Goal: Task Accomplishment & Management: Manage account settings

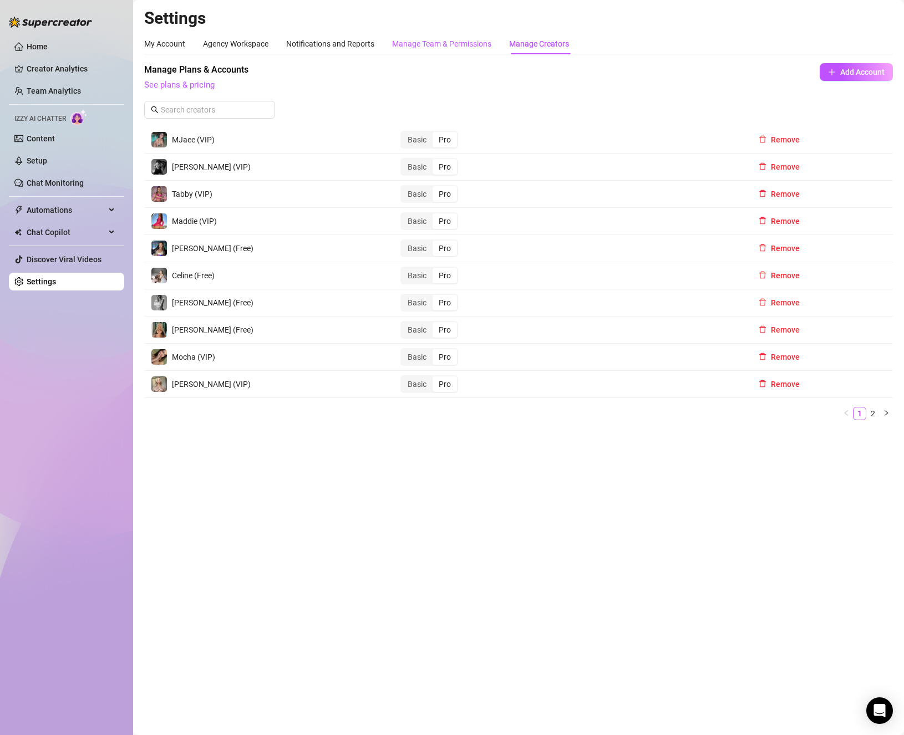
click at [435, 48] on div "Manage Team & Permissions" at bounding box center [441, 44] width 99 height 12
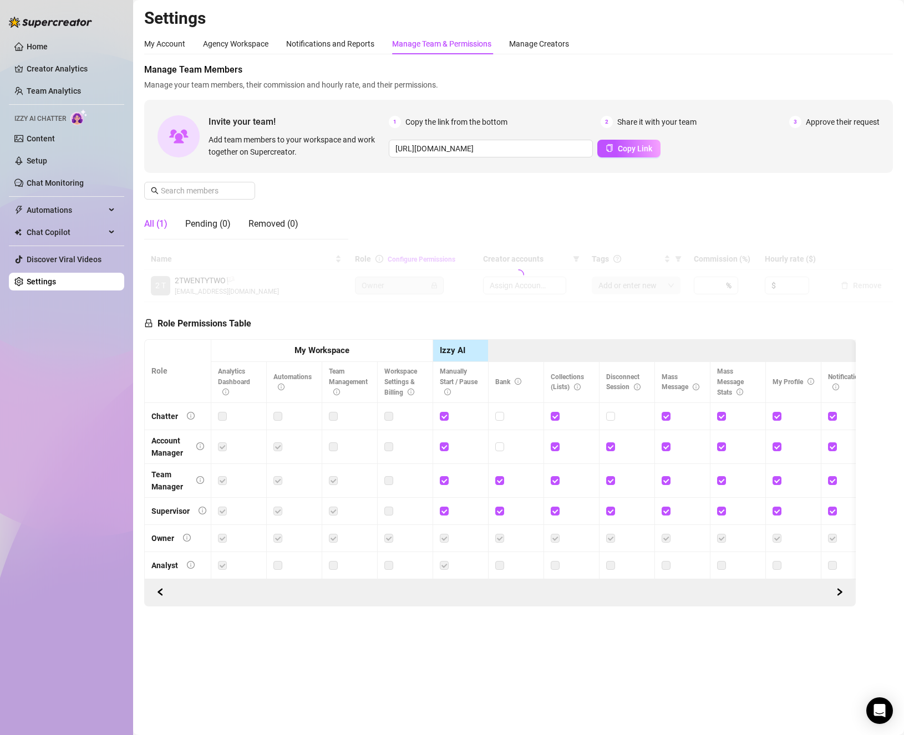
click at [423, 40] on div "Manage Team & Permissions" at bounding box center [441, 44] width 99 height 12
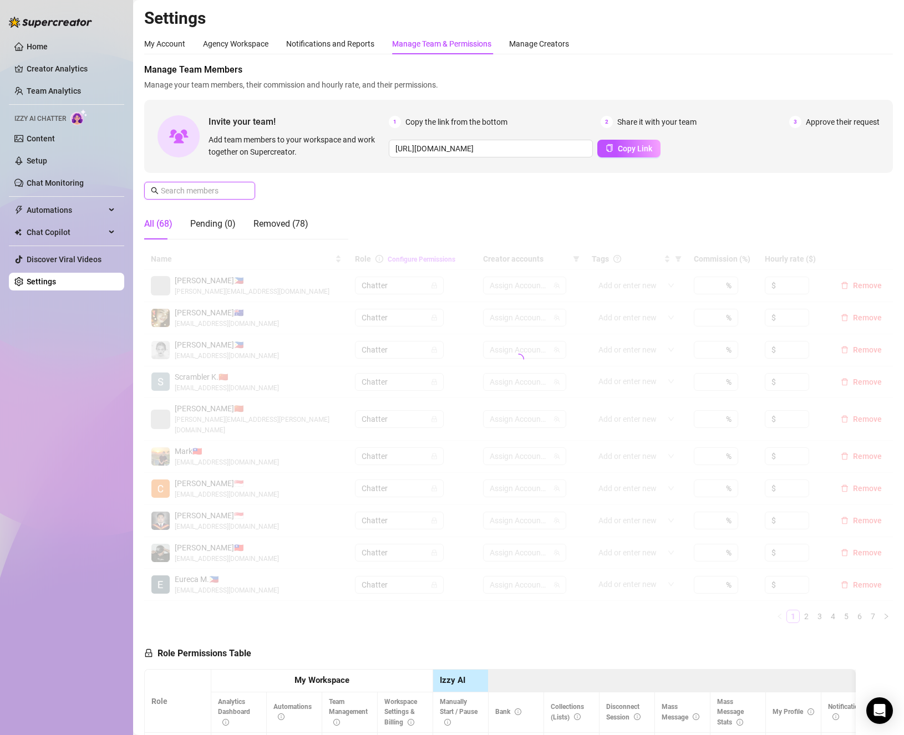
click at [186, 196] on input "text" at bounding box center [200, 191] width 79 height 12
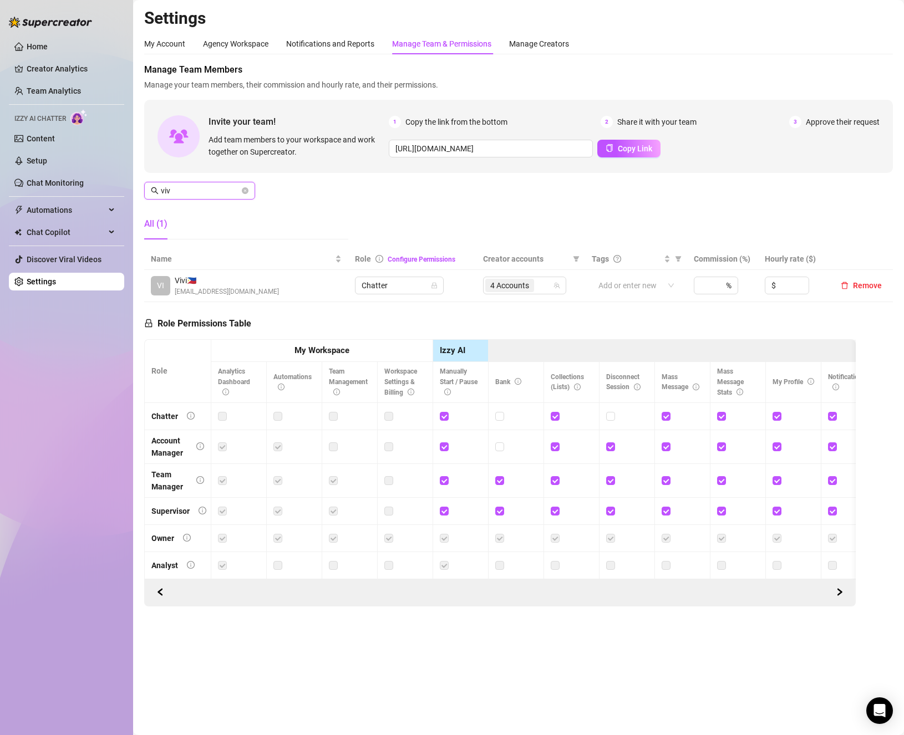
drag, startPoint x: 512, startPoint y: 288, endPoint x: 492, endPoint y: 263, distance: 32.3
click at [512, 287] on span "4 Accounts" at bounding box center [509, 285] width 39 height 12
type input "viv"
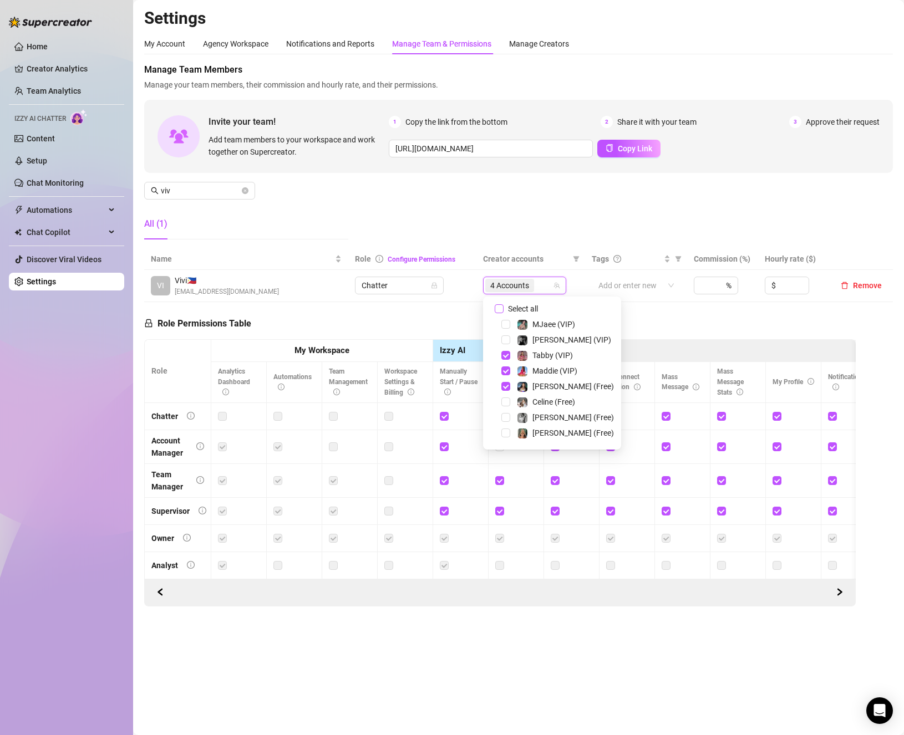
click at [512, 312] on span "Select all" at bounding box center [523, 309] width 39 height 12
click at [504, 312] on input "Select all" at bounding box center [499, 308] width 9 height 9
click at [512, 311] on span "Select all" at bounding box center [523, 309] width 39 height 12
click at [504, 311] on input "Select all" at bounding box center [499, 308] width 9 height 9
checkbox input "false"
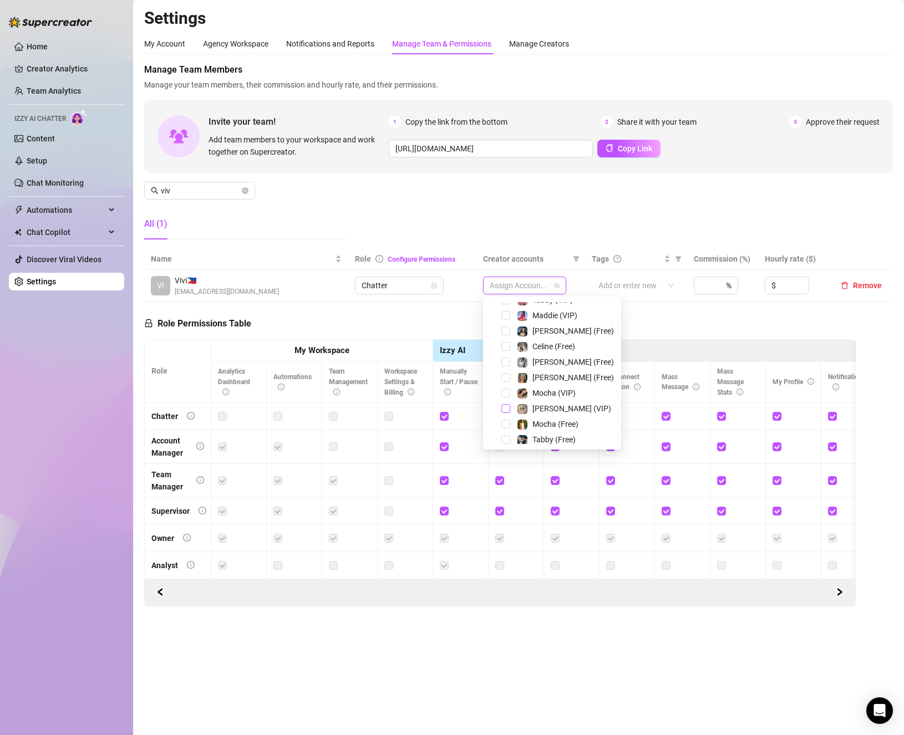
scroll to position [111, 0]
click at [505, 370] on span "Select tree node" at bounding box center [505, 368] width 9 height 9
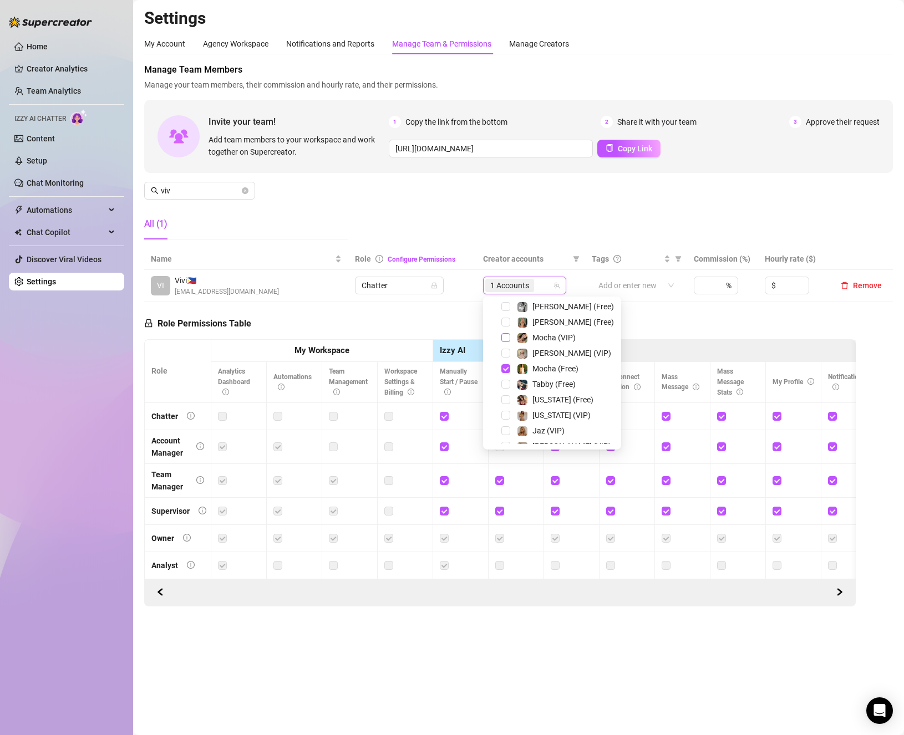
click at [508, 339] on span "Select tree node" at bounding box center [505, 337] width 9 height 9
click at [379, 349] on th "My Workspace" at bounding box center [322, 351] width 222 height 23
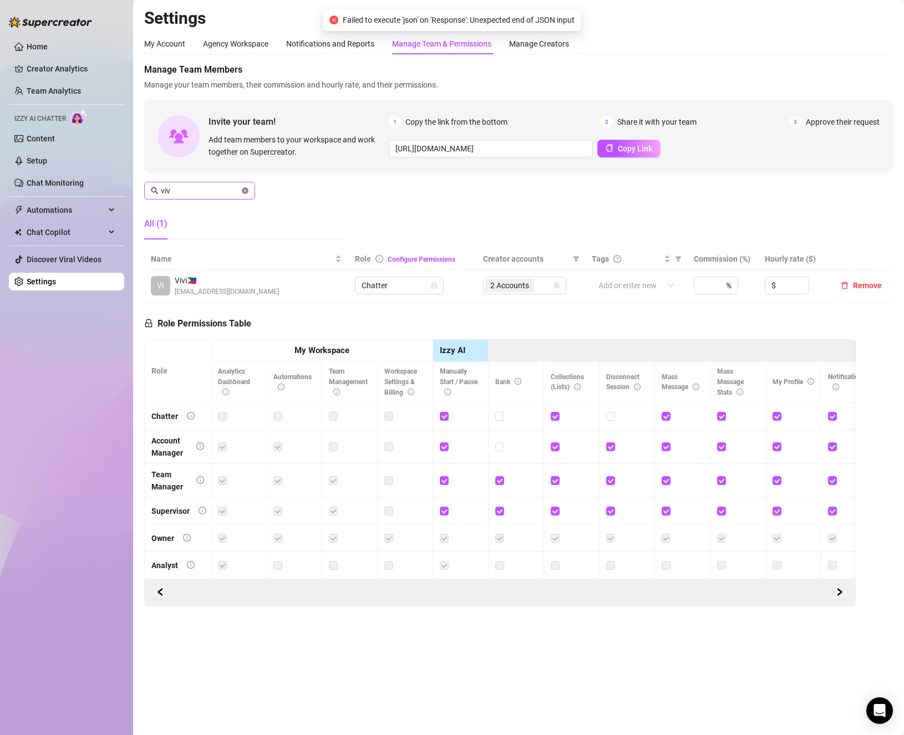
click at [246, 190] on icon "close-circle" at bounding box center [245, 190] width 7 height 7
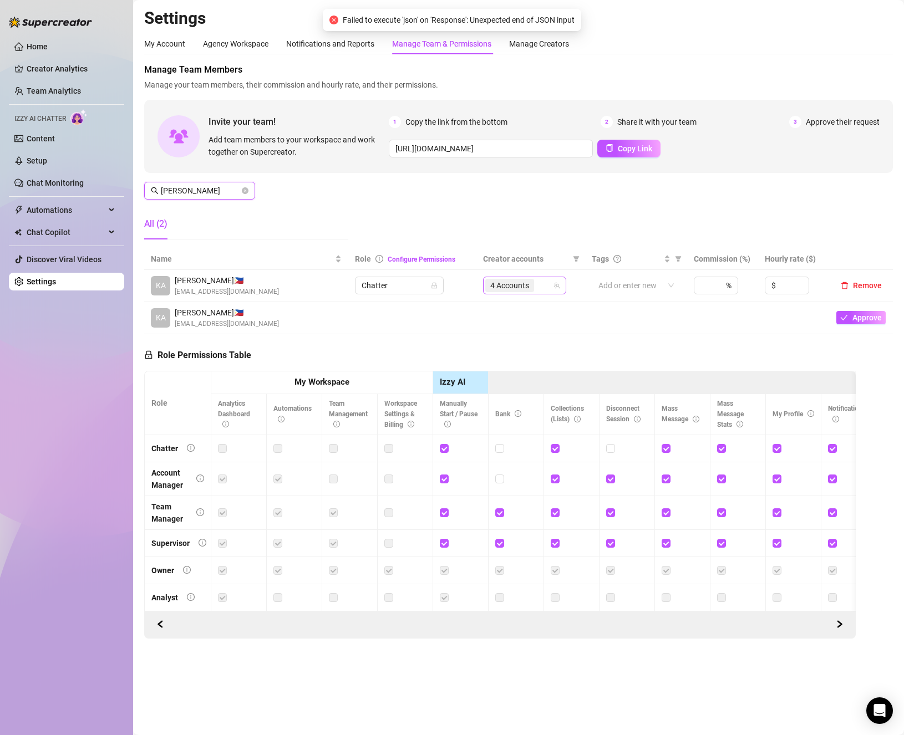
type input "kaye"
click at [537, 284] on input "search" at bounding box center [537, 285] width 2 height 13
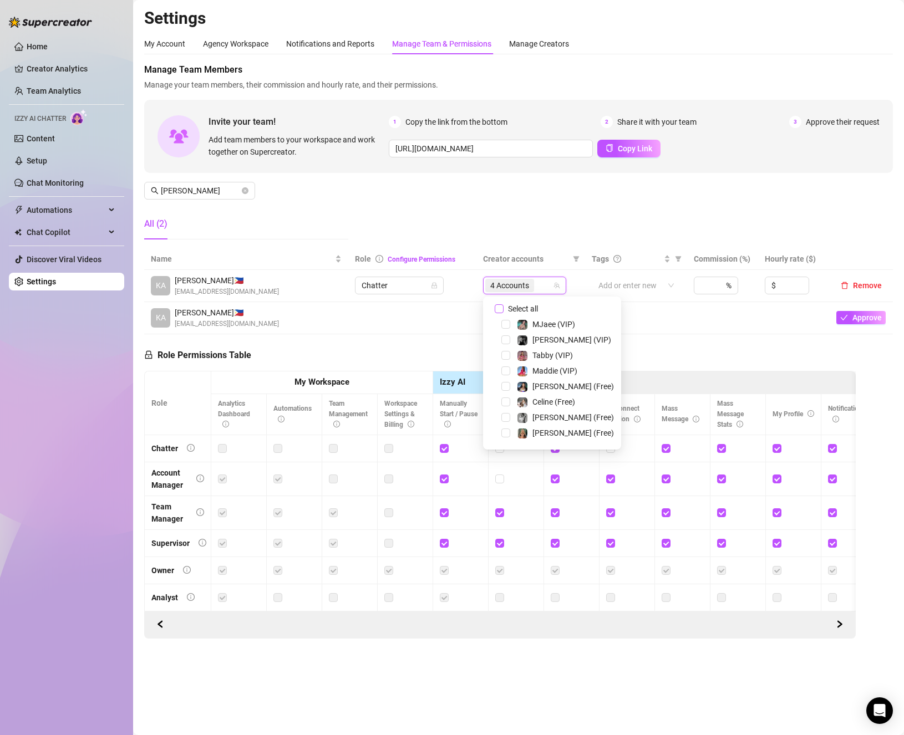
click at [520, 309] on span "Select all" at bounding box center [523, 309] width 39 height 12
click at [504, 309] on input "Select all" at bounding box center [499, 308] width 9 height 9
click at [520, 309] on span "Select all" at bounding box center [523, 309] width 39 height 12
click at [504, 309] on input "Select all" at bounding box center [499, 308] width 9 height 9
checkbox input "false"
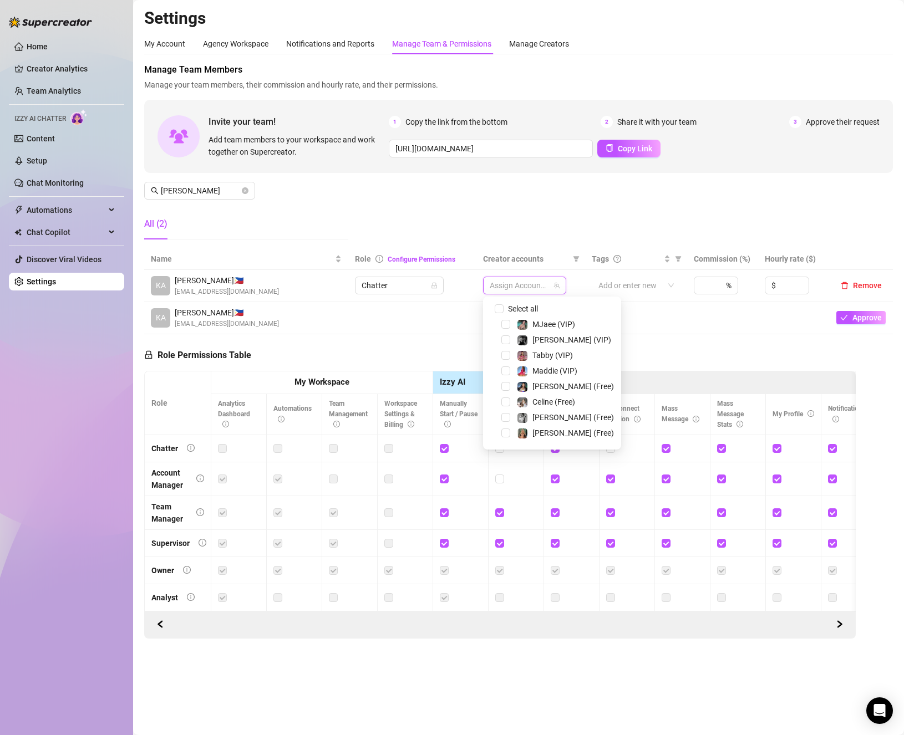
drag, startPoint x: 503, startPoint y: 369, endPoint x: 498, endPoint y: 388, distance: 19.0
click at [502, 369] on span "Select tree node" at bounding box center [505, 371] width 9 height 9
click at [498, 388] on span at bounding box center [492, 386] width 13 height 13
click at [504, 388] on span "Select tree node" at bounding box center [505, 386] width 9 height 9
click at [504, 434] on span "Select tree node" at bounding box center [505, 433] width 9 height 9
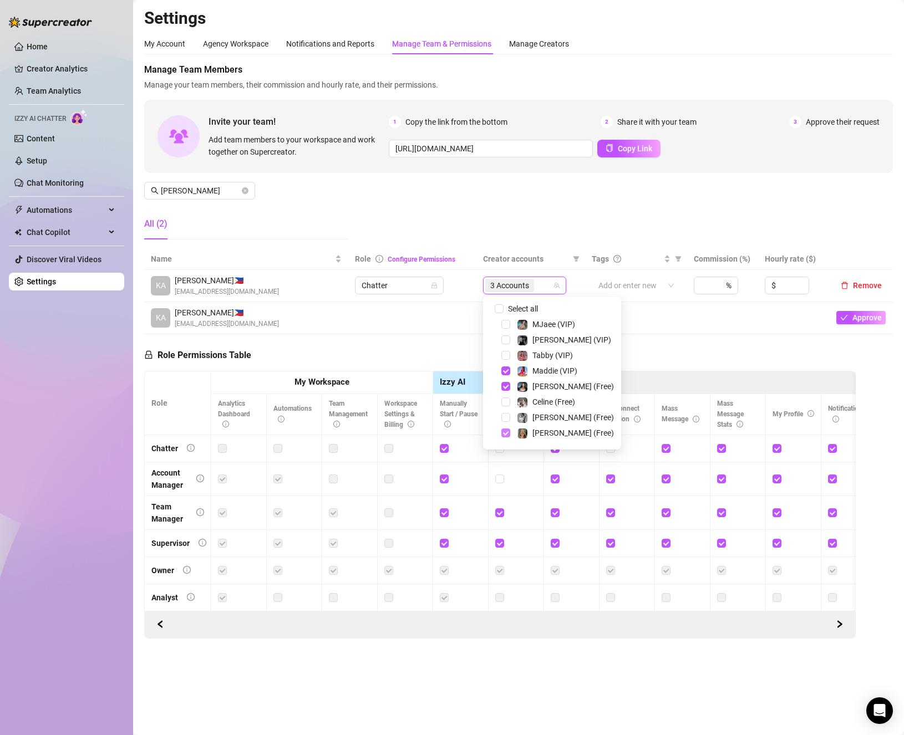
scroll to position [55, 0]
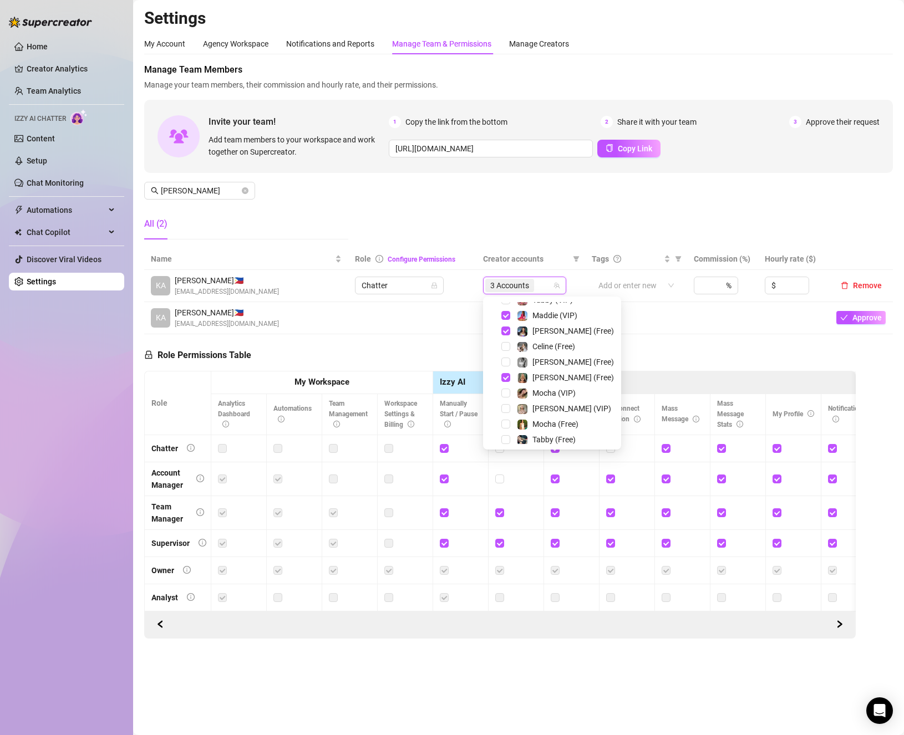
click at [505, 404] on div "Ellie (VIP)" at bounding box center [552, 408] width 133 height 13
click at [507, 406] on span "Select tree node" at bounding box center [505, 408] width 9 height 9
click at [349, 336] on div "Role Permissions Table Role My Workspace Izzy AI OnlyFans Side Menu OnlyFans Ch…" at bounding box center [499, 486] width 711 height 304
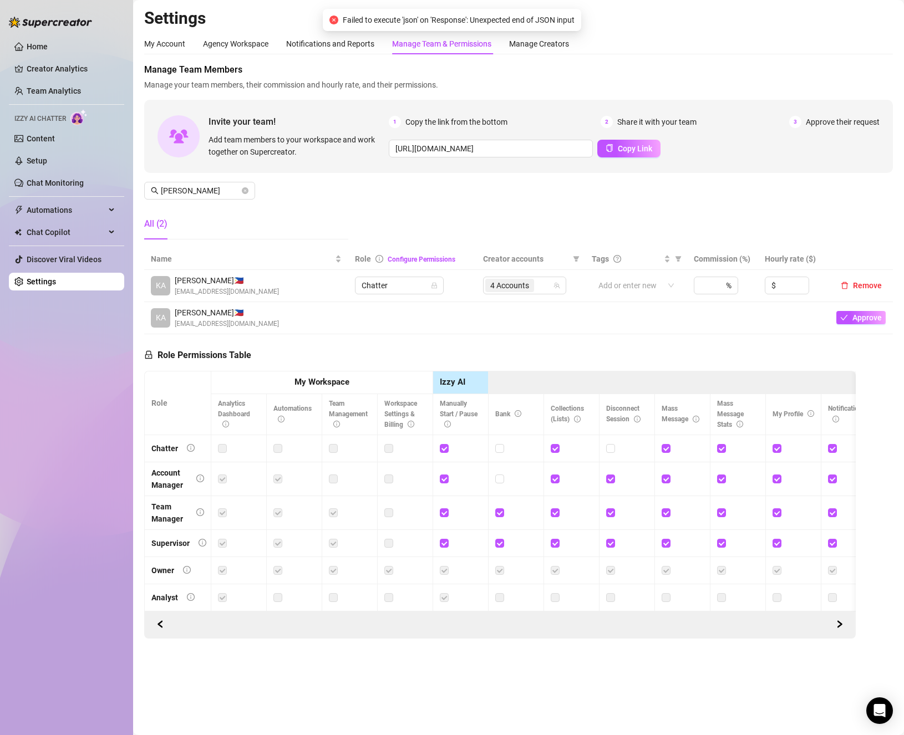
click at [644, 328] on td at bounding box center [636, 318] width 102 height 32
